Goal: Use online tool/utility

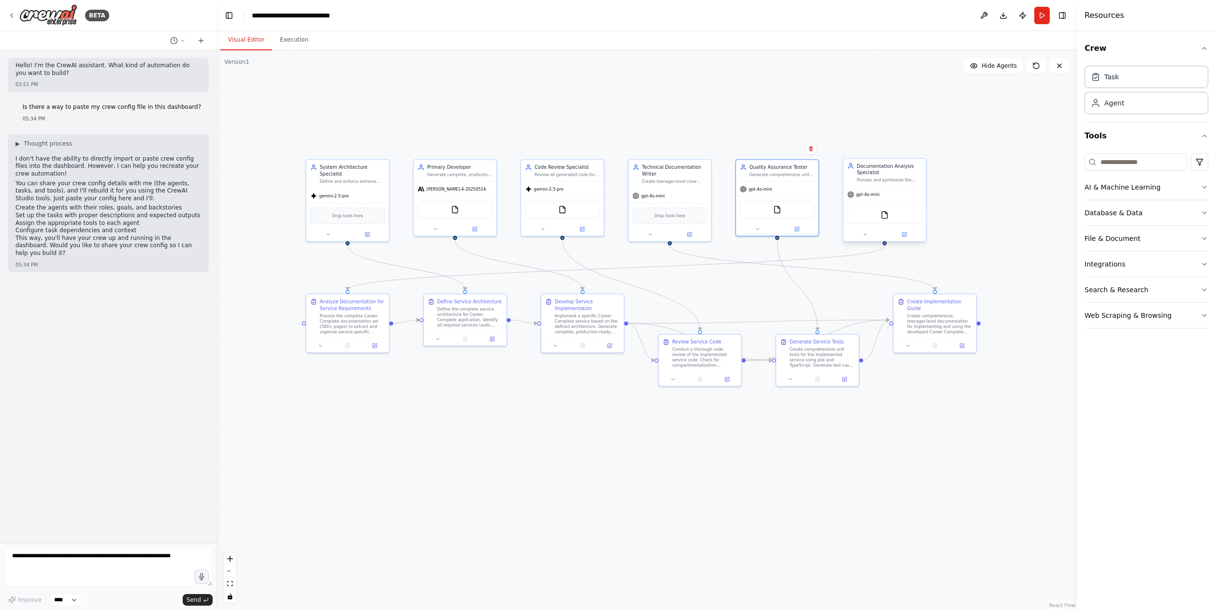
click at [865, 194] on span "gpt-4o-mini" at bounding box center [867, 194] width 23 height 5
click at [909, 232] on button at bounding box center [905, 234] width 38 height 8
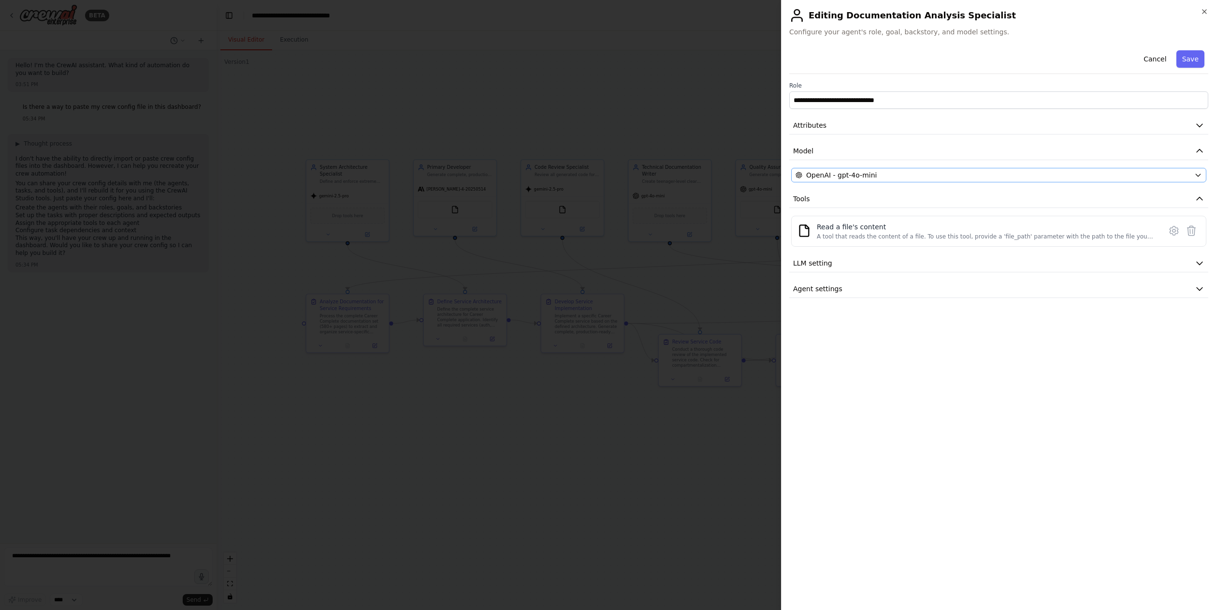
click at [891, 175] on div "OpenAI - gpt-4o-mini" at bounding box center [993, 175] width 395 height 10
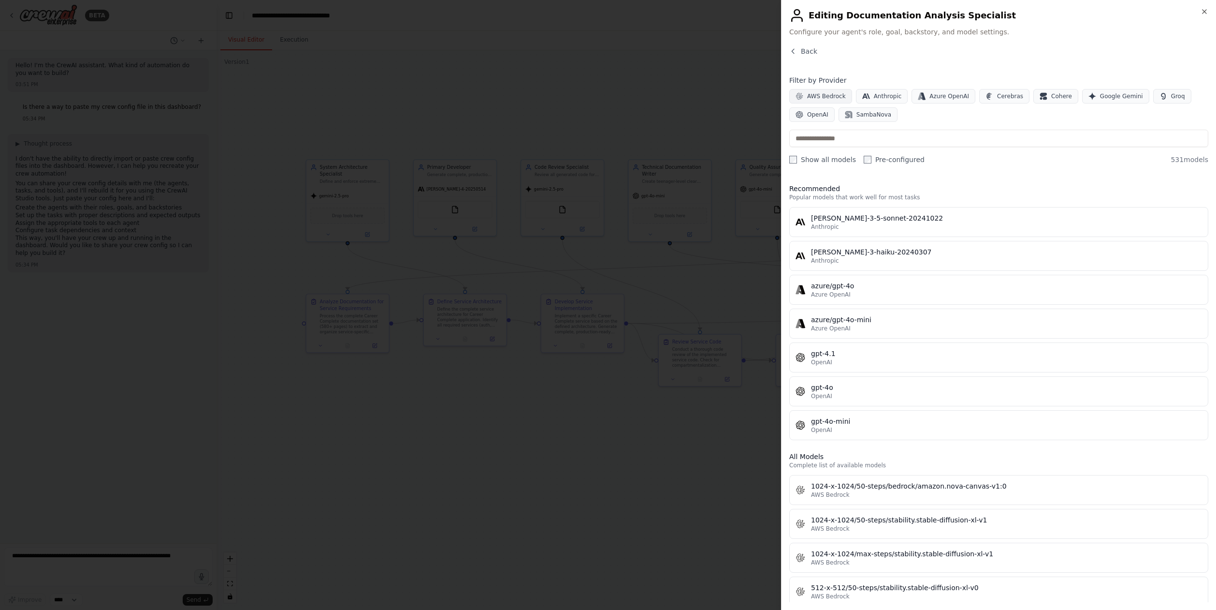
click at [814, 95] on span "AWS Bedrock" at bounding box center [826, 96] width 39 height 8
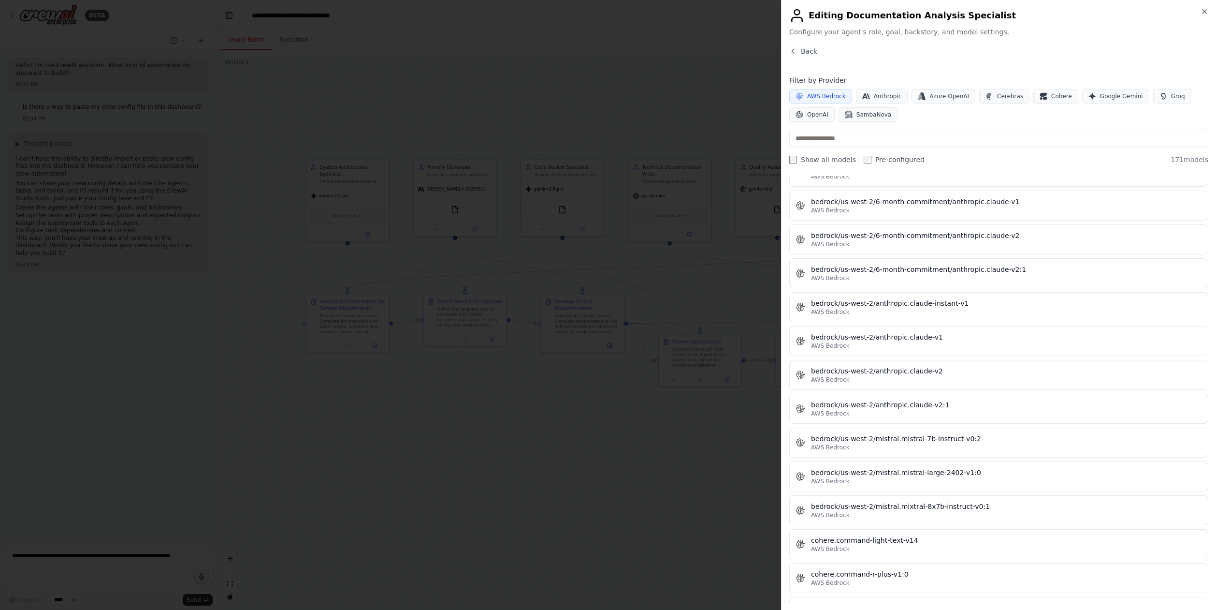
scroll to position [3760, 0]
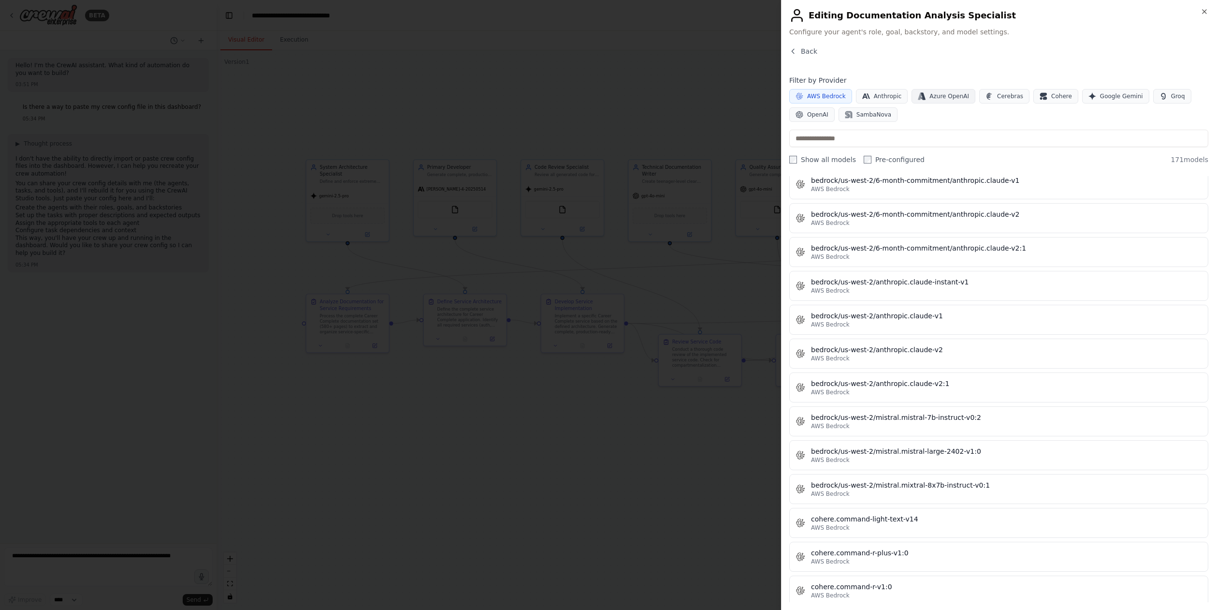
click at [934, 96] on span "Azure OpenAI" at bounding box center [950, 96] width 40 height 8
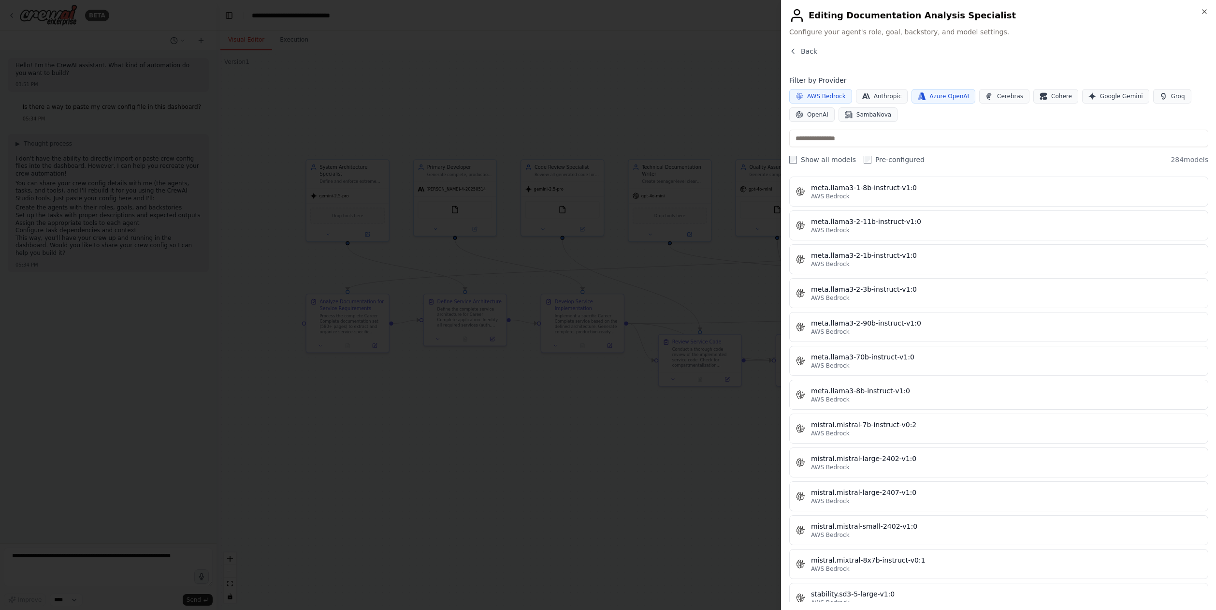
scroll to position [4869, 0]
click at [1017, 101] on button "Cerebras" at bounding box center [1004, 96] width 50 height 15
click at [1005, 96] on span "Cerebras" at bounding box center [1010, 96] width 26 height 8
click at [1040, 96] on icon "button" at bounding box center [1043, 95] width 7 height 4
click at [1013, 96] on span "Cerebras" at bounding box center [1010, 96] width 26 height 8
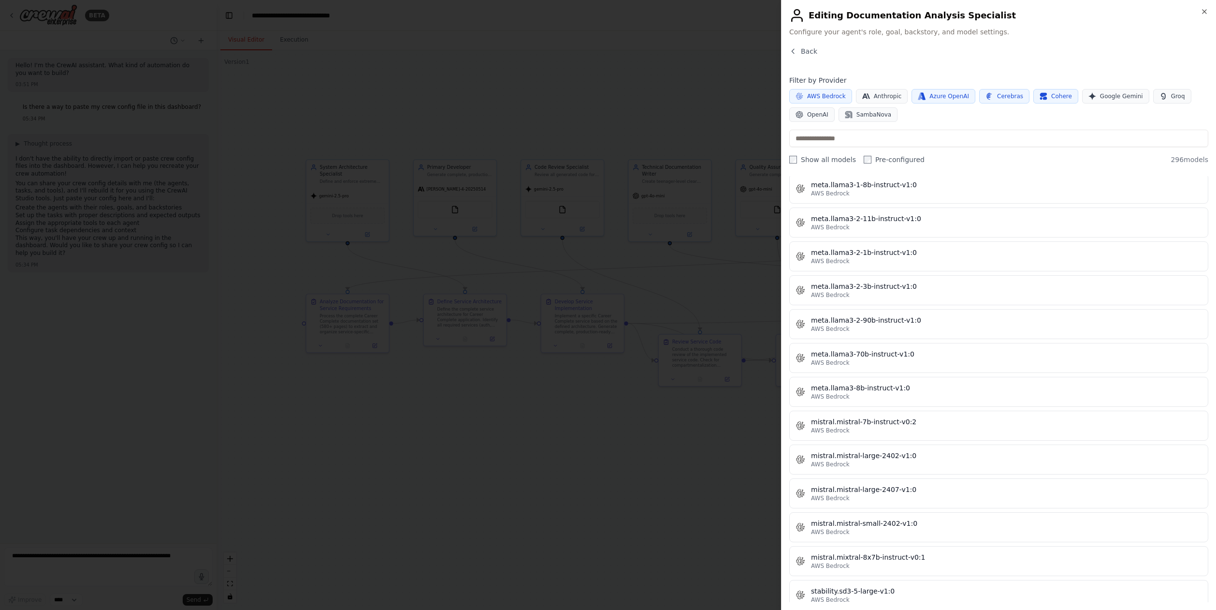
click at [955, 91] on button "Azure OpenAI" at bounding box center [944, 96] width 64 height 15
click at [821, 94] on span "AWS Bedrock" at bounding box center [826, 96] width 39 height 8
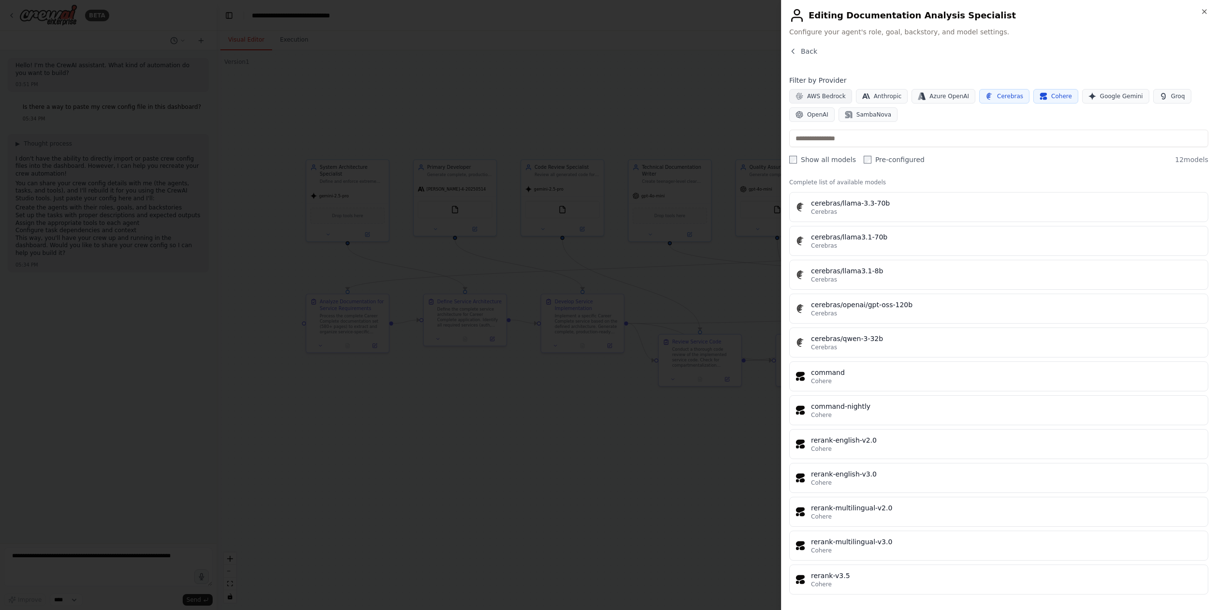
scroll to position [15, 0]
click at [1107, 98] on span "Google Gemini" at bounding box center [1121, 96] width 43 height 8
click at [1100, 98] on span "Google Gemini" at bounding box center [1121, 96] width 43 height 8
click at [1043, 97] on icon "button" at bounding box center [1045, 98] width 4 height 3
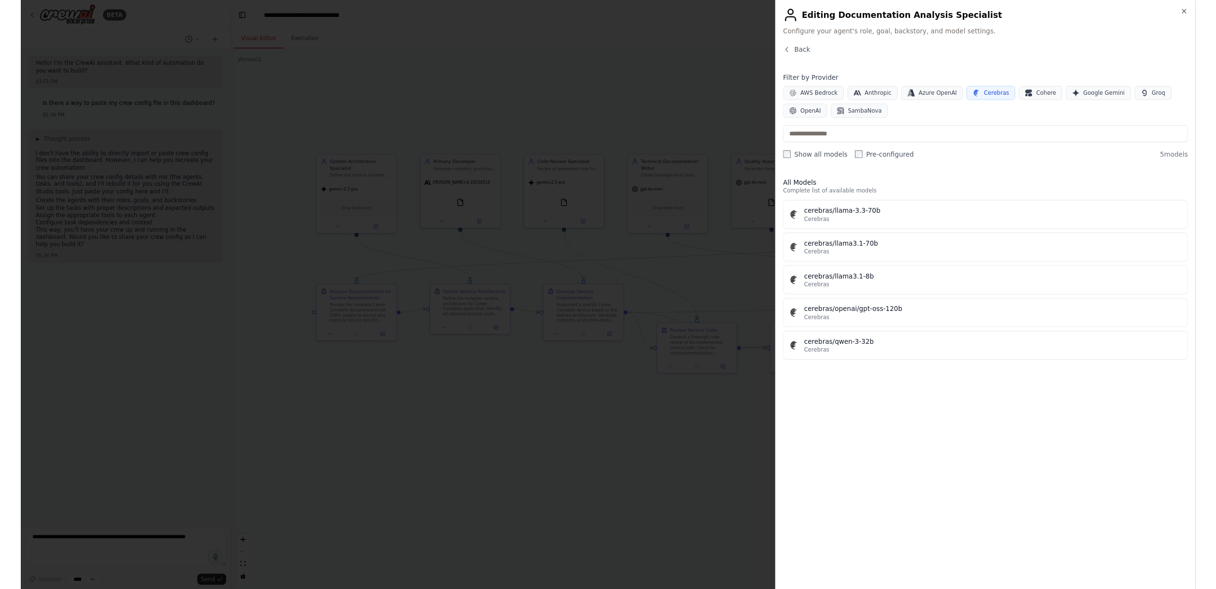
scroll to position [0, 0]
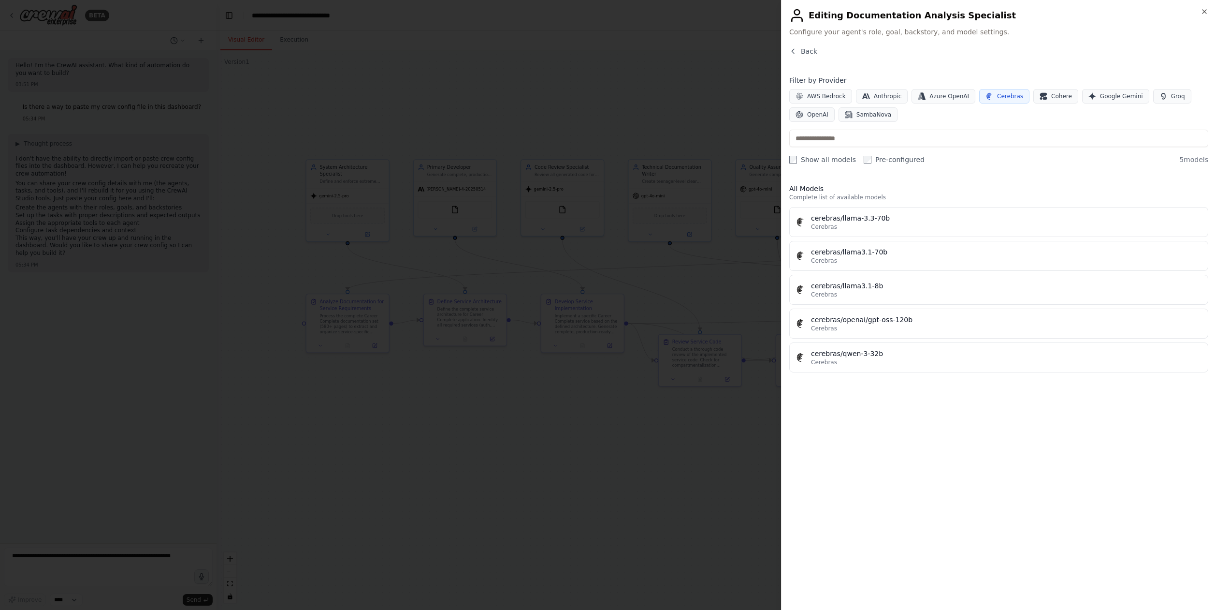
click at [997, 95] on span "Cerebras" at bounding box center [1010, 96] width 26 height 8
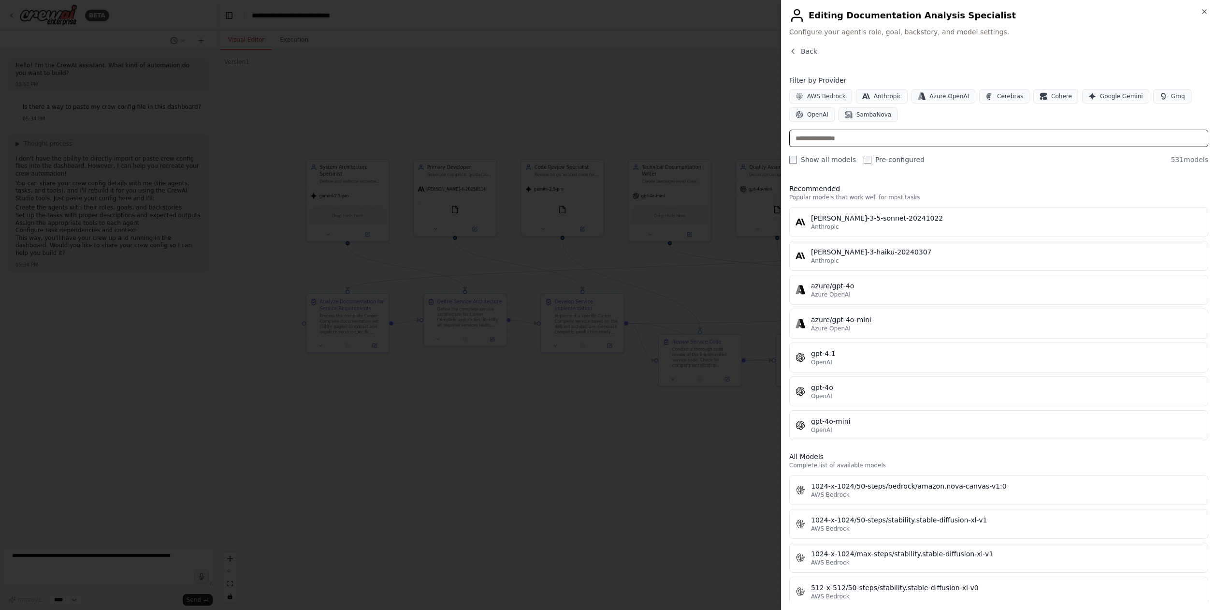
click at [893, 132] on input "text" at bounding box center [998, 138] width 419 height 17
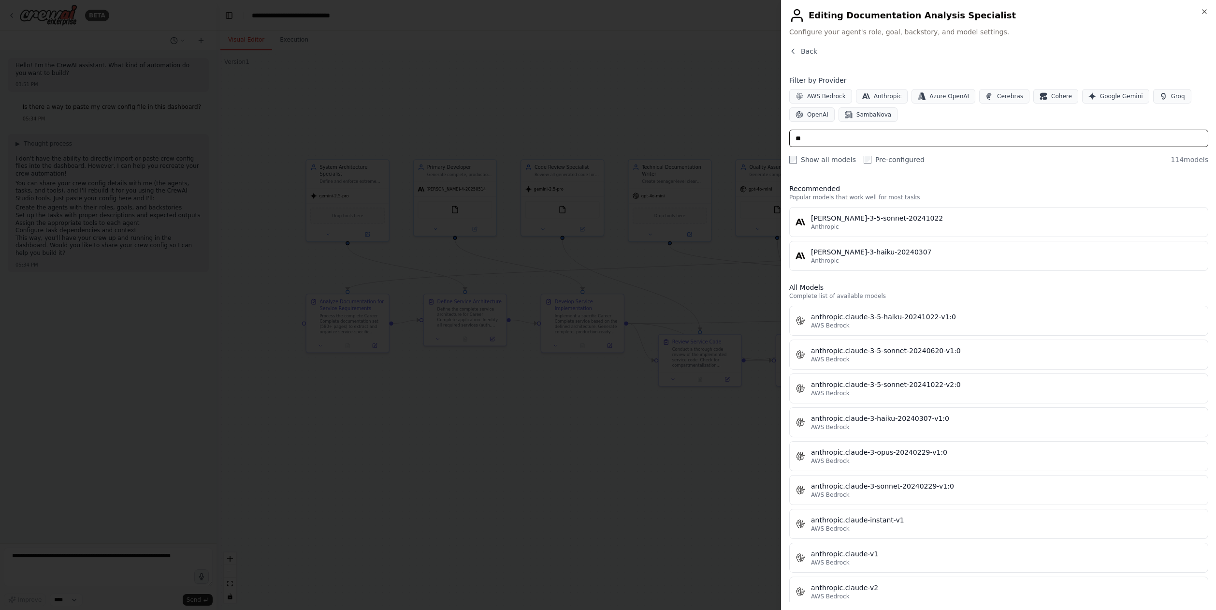
type input "*"
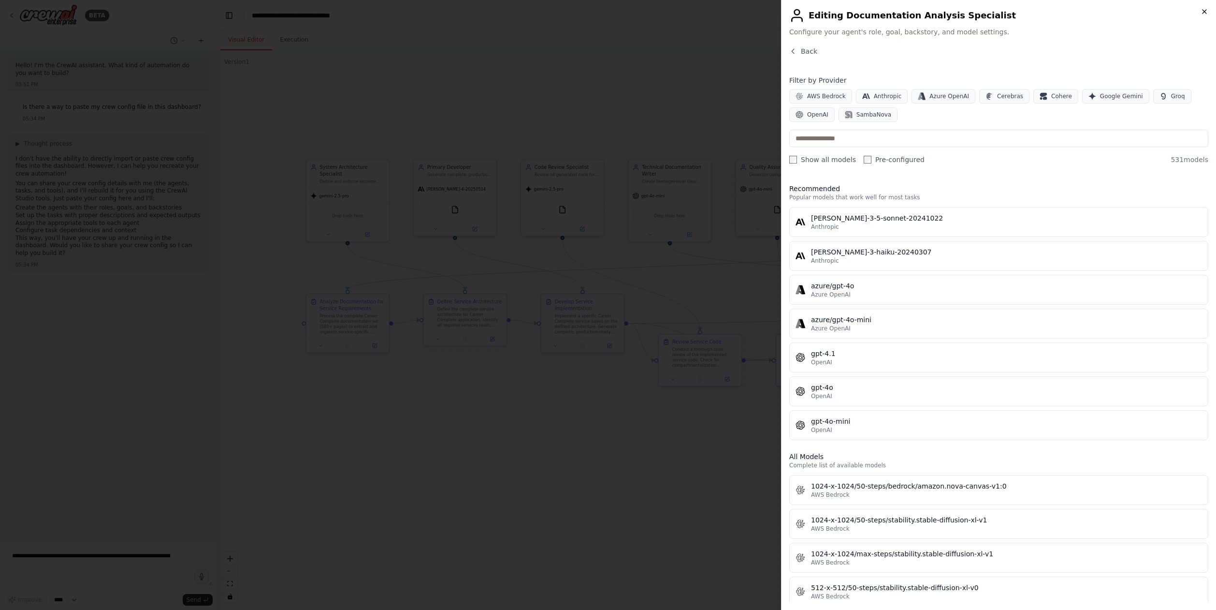
click at [1206, 9] on icon "button" at bounding box center [1205, 12] width 8 height 8
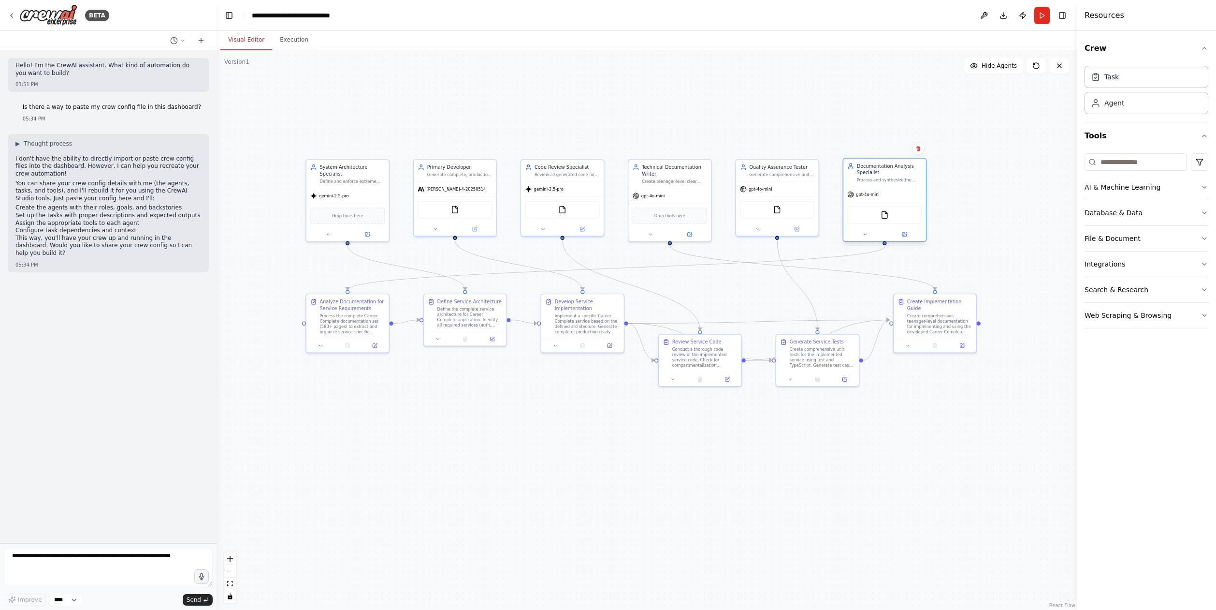
click at [891, 196] on div "gpt-4o-mini" at bounding box center [884, 194] width 83 height 15
click at [905, 234] on icon at bounding box center [904, 233] width 3 height 3
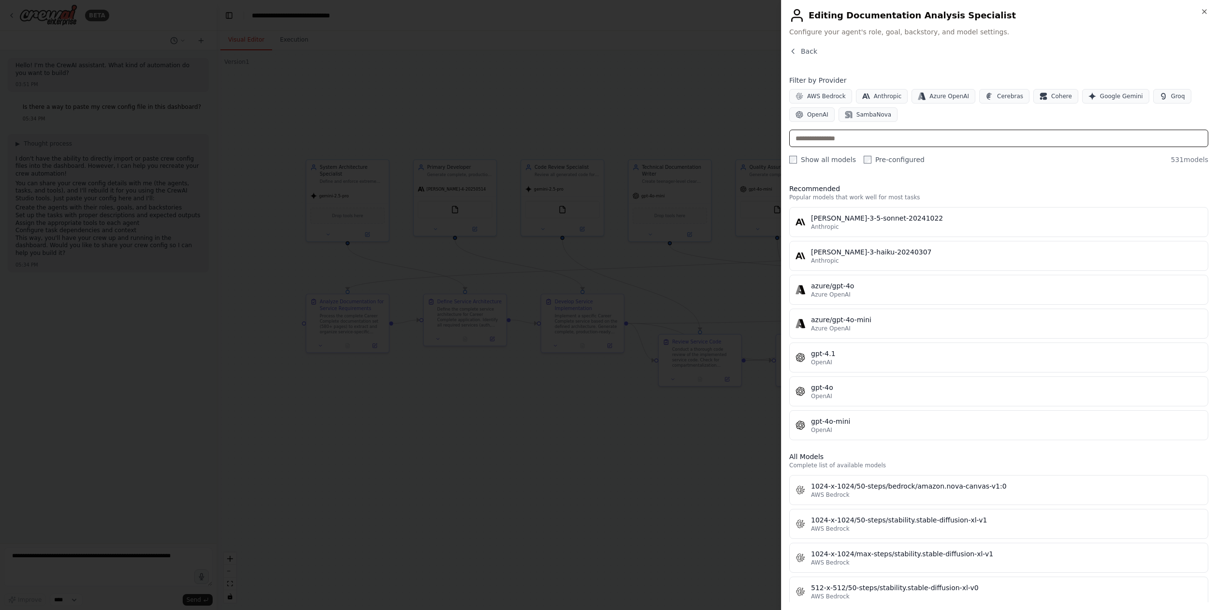
click at [892, 139] on input "text" at bounding box center [998, 138] width 419 height 17
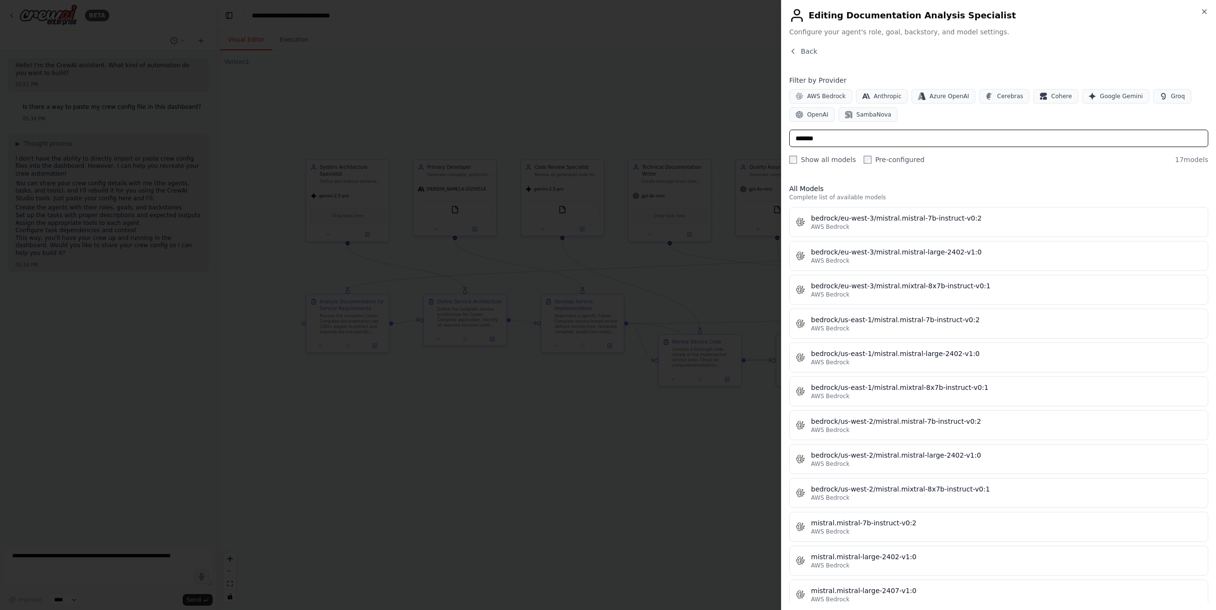
type input "*******"
